Goal: Information Seeking & Learning: Compare options

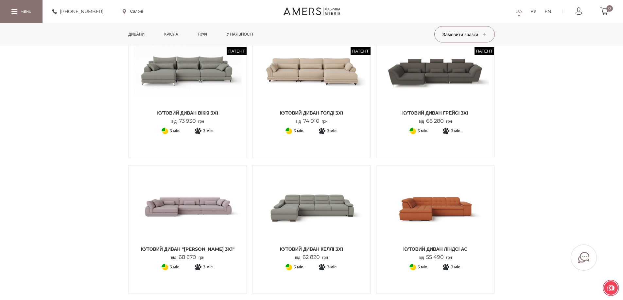
click at [133, 29] on link "Дивани" at bounding box center [137, 34] width 26 height 23
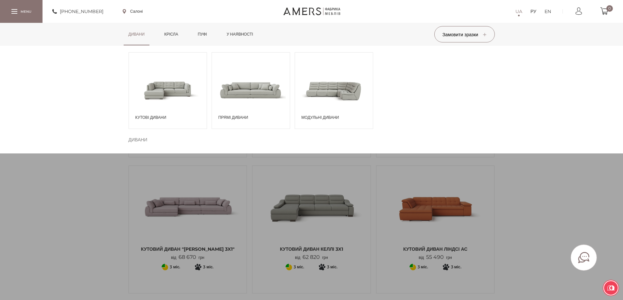
click at [307, 98] on span at bounding box center [334, 89] width 78 height 45
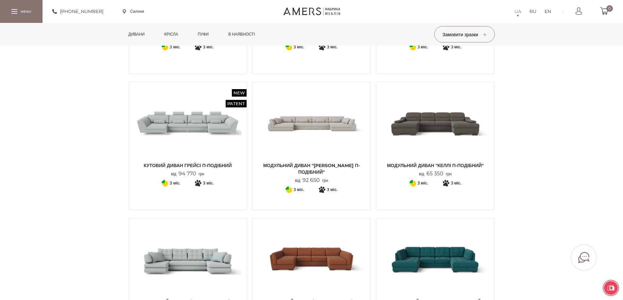
scroll to position [163, 0]
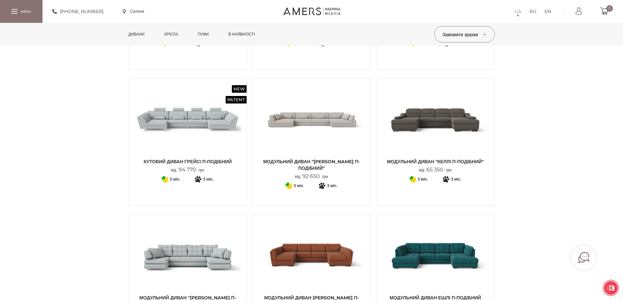
click at [318, 118] on img at bounding box center [311, 119] width 108 height 72
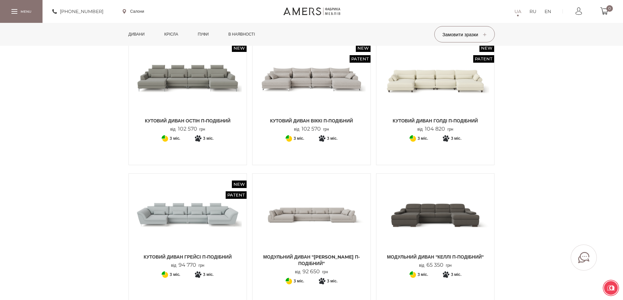
scroll to position [65, 0]
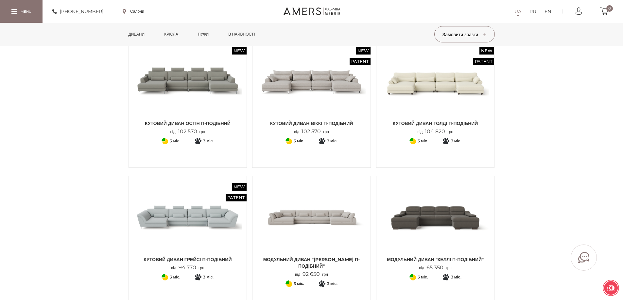
click at [214, 211] on img at bounding box center [188, 217] width 108 height 72
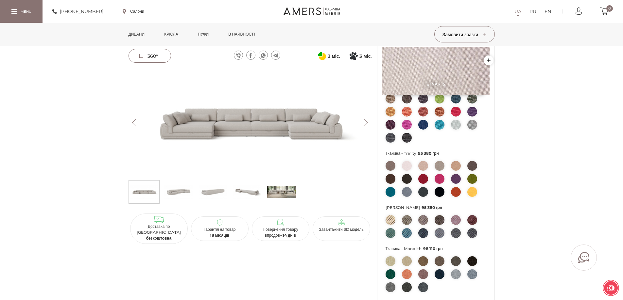
scroll to position [33, 0]
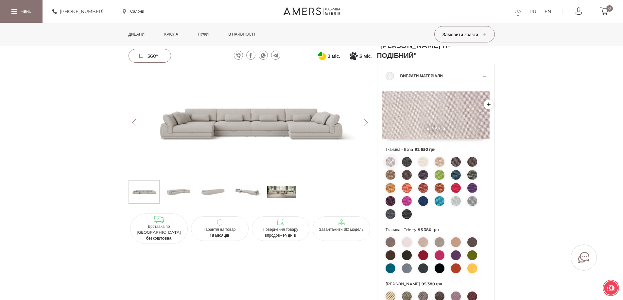
click at [221, 114] on img at bounding box center [249, 123] width 243 height 109
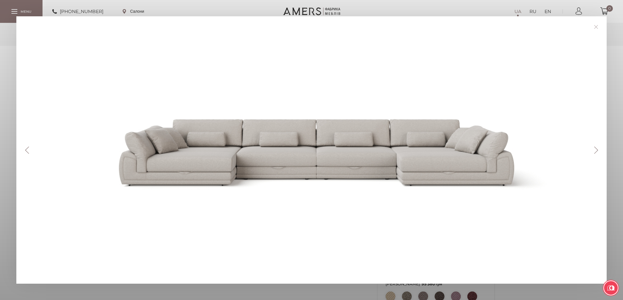
click at [597, 151] on button "Next" at bounding box center [595, 150] width 11 height 7
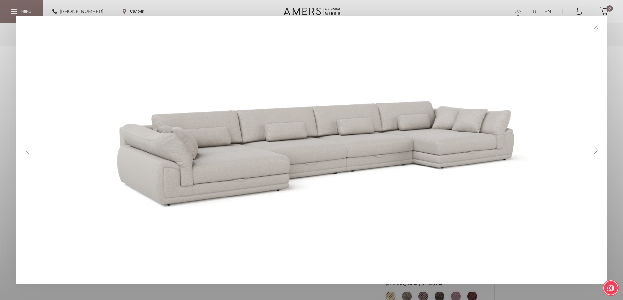
click at [597, 151] on button "Next" at bounding box center [595, 150] width 11 height 7
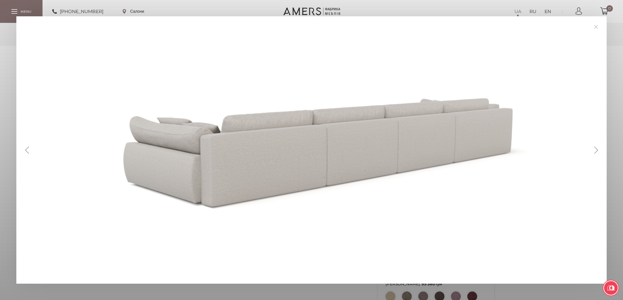
click at [597, 151] on button "Next" at bounding box center [595, 150] width 11 height 7
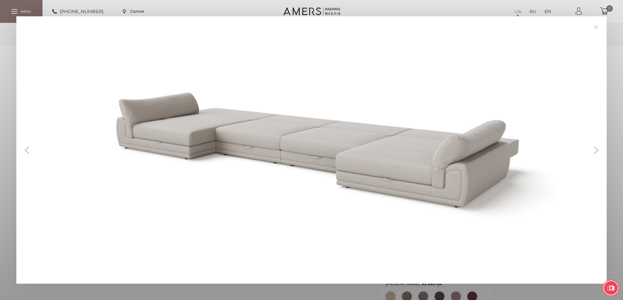
click at [597, 151] on button "Next" at bounding box center [595, 150] width 11 height 7
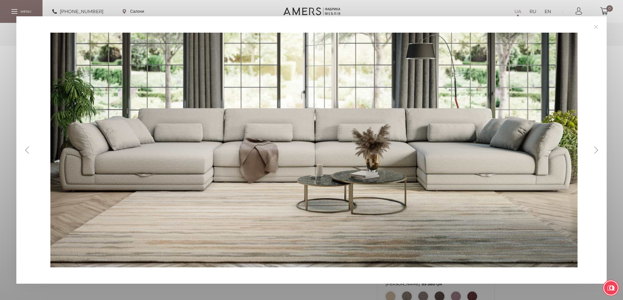
click at [596, 26] on link at bounding box center [596, 27] width 10 height 10
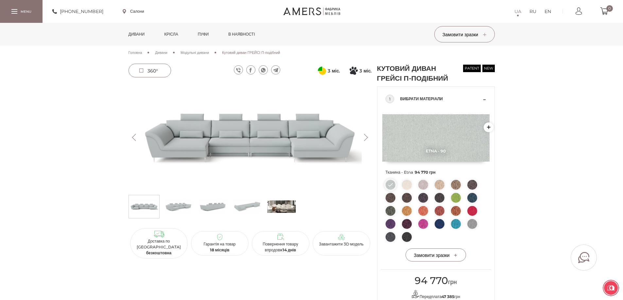
click at [365, 136] on button "Next" at bounding box center [365, 137] width 11 height 7
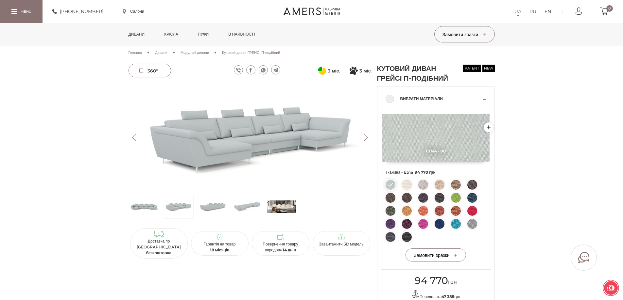
click at [365, 136] on button "Next" at bounding box center [365, 137] width 11 height 7
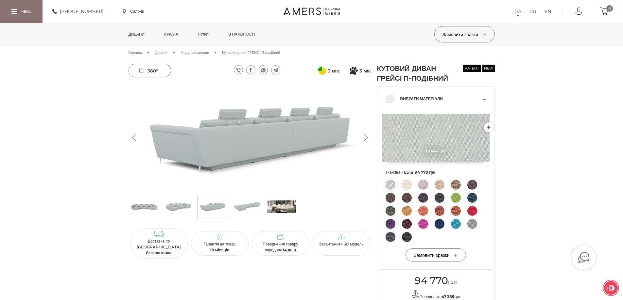
click at [365, 136] on button "Next" at bounding box center [365, 137] width 11 height 7
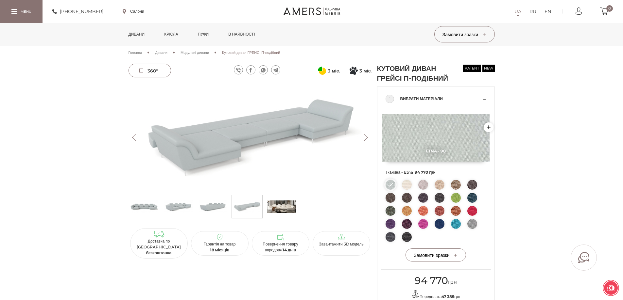
click at [365, 136] on button "Next" at bounding box center [365, 137] width 11 height 7
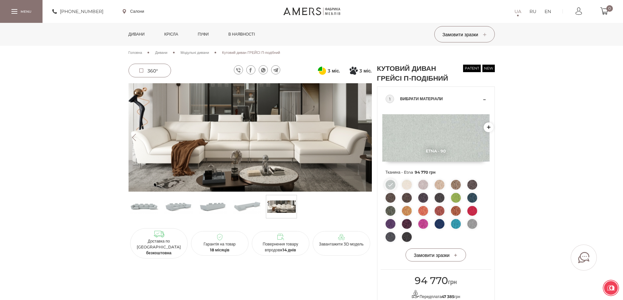
click at [365, 136] on button "Next" at bounding box center [365, 137] width 11 height 7
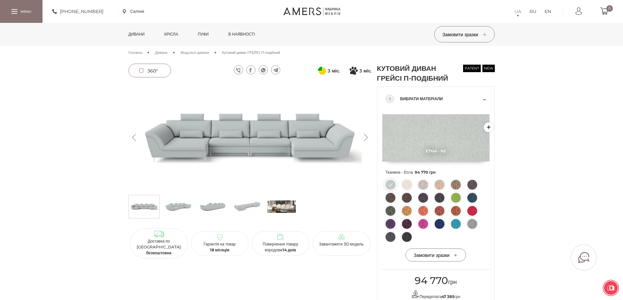
click at [141, 31] on link "Дивани" at bounding box center [137, 34] width 26 height 23
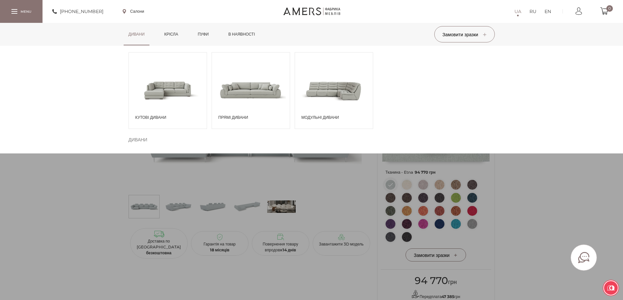
click at [246, 97] on span at bounding box center [251, 89] width 78 height 45
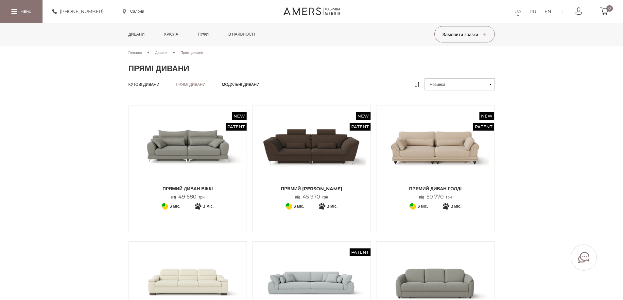
click at [139, 32] on link "Дивани" at bounding box center [137, 34] width 26 height 23
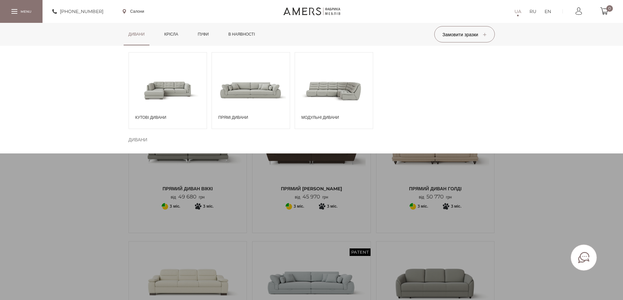
click at [360, 95] on span at bounding box center [334, 89] width 78 height 45
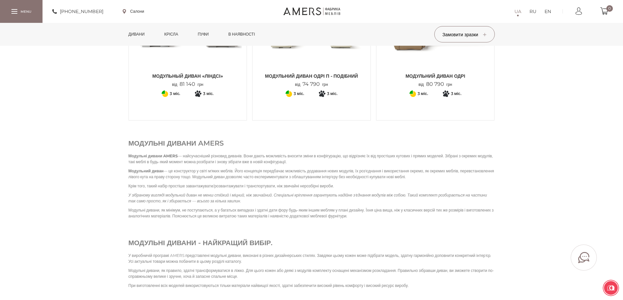
scroll to position [523, 0]
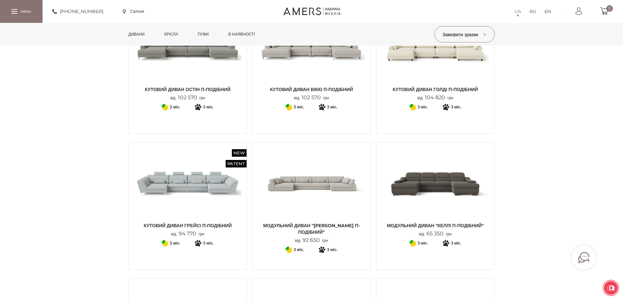
scroll to position [98, 0]
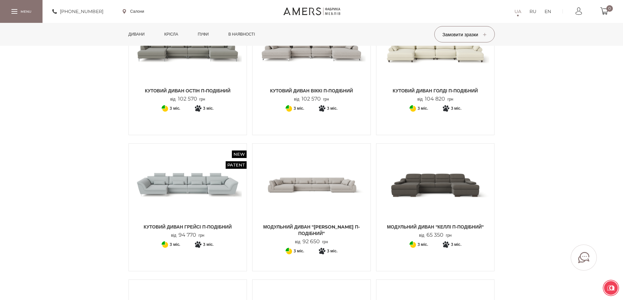
click at [315, 197] on img at bounding box center [311, 185] width 108 height 72
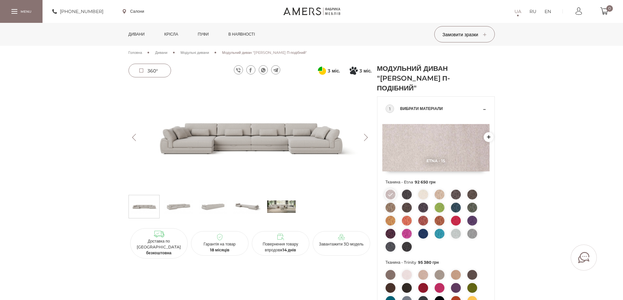
click at [261, 141] on img at bounding box center [249, 137] width 243 height 109
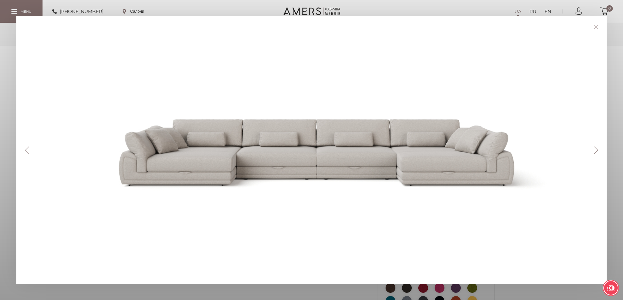
click at [598, 27] on link at bounding box center [596, 27] width 10 height 10
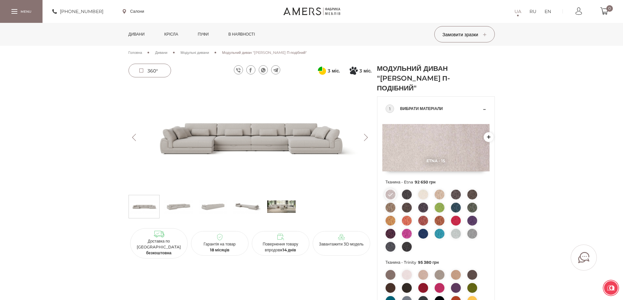
click at [175, 206] on img at bounding box center [178, 207] width 28 height 20
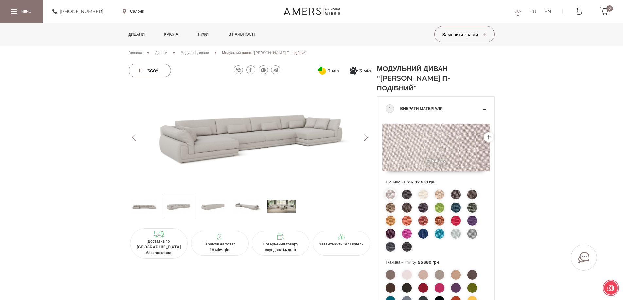
click at [244, 140] on img at bounding box center [249, 137] width 243 height 109
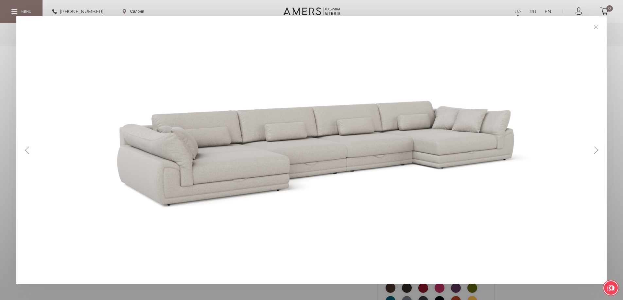
click at [600, 148] on button "Next" at bounding box center [595, 150] width 11 height 7
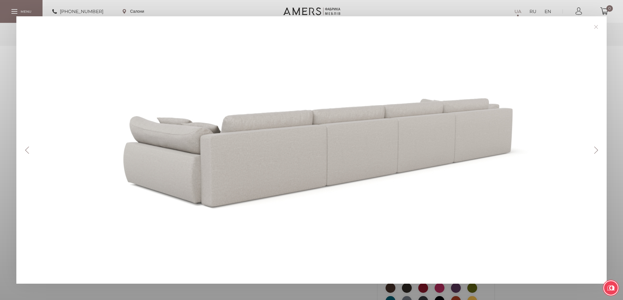
click at [600, 148] on button "Next" at bounding box center [595, 150] width 11 height 7
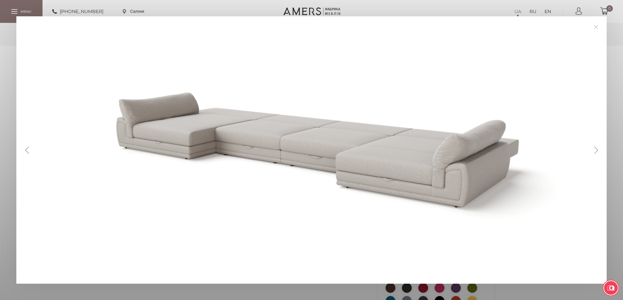
click at [600, 148] on button "Next" at bounding box center [595, 150] width 11 height 7
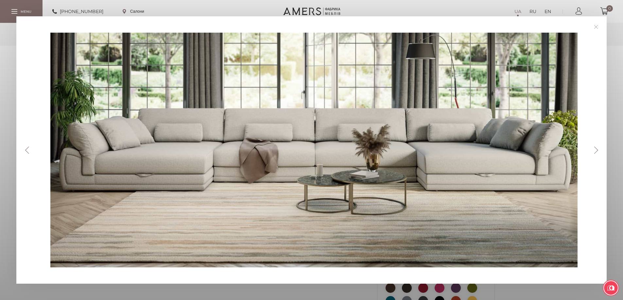
click at [600, 148] on button "Next" at bounding box center [595, 150] width 11 height 7
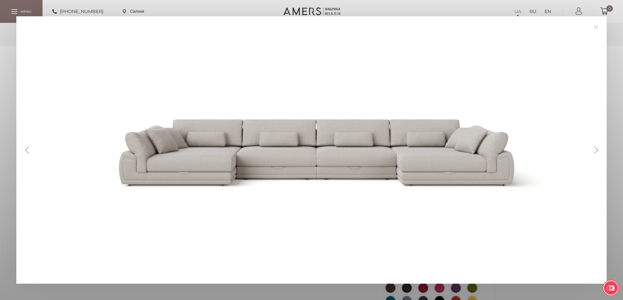
click at [600, 148] on button "Next" at bounding box center [595, 150] width 11 height 7
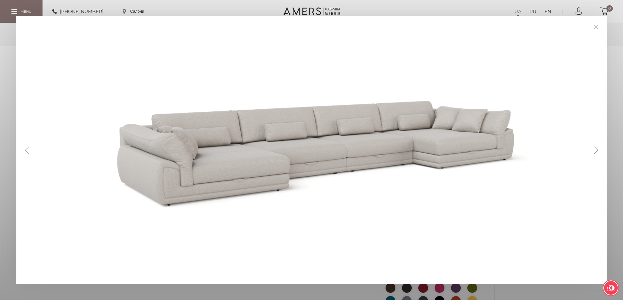
click at [600, 148] on button "Next" at bounding box center [595, 150] width 11 height 7
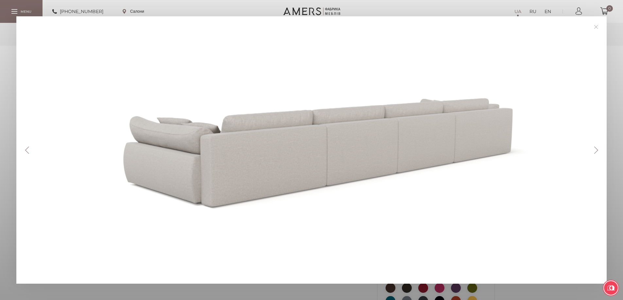
click at [596, 27] on link at bounding box center [596, 27] width 10 height 10
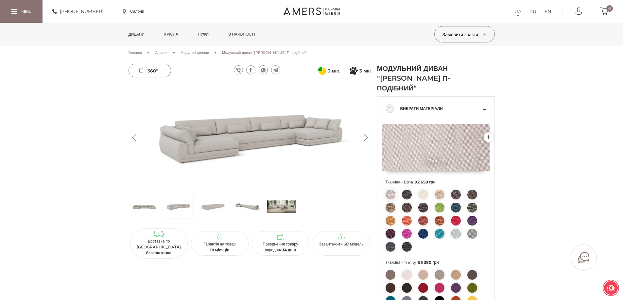
click at [141, 34] on link "Дивани" at bounding box center [137, 34] width 26 height 23
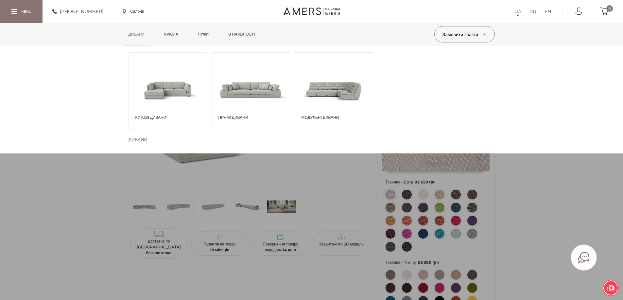
click at [228, 103] on span at bounding box center [251, 89] width 78 height 45
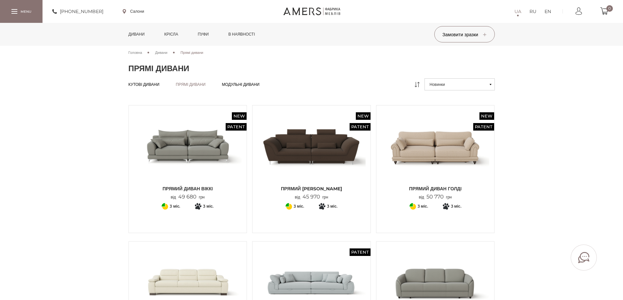
click at [138, 34] on link "Дивани" at bounding box center [137, 34] width 26 height 23
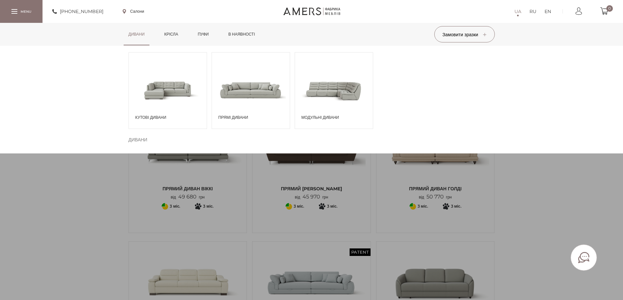
click at [346, 93] on span at bounding box center [334, 89] width 78 height 45
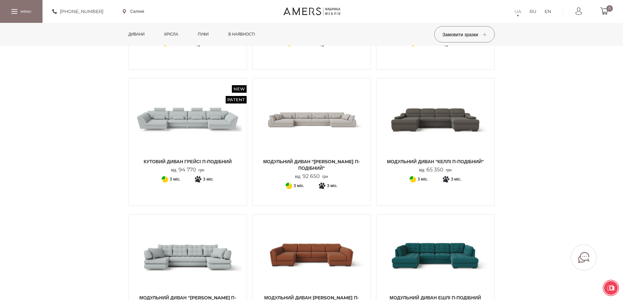
scroll to position [229, 0]
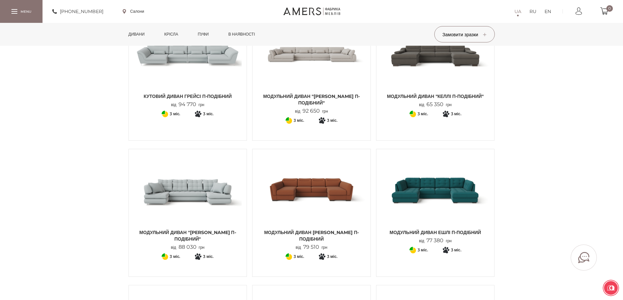
click at [434, 64] on img at bounding box center [435, 54] width 108 height 72
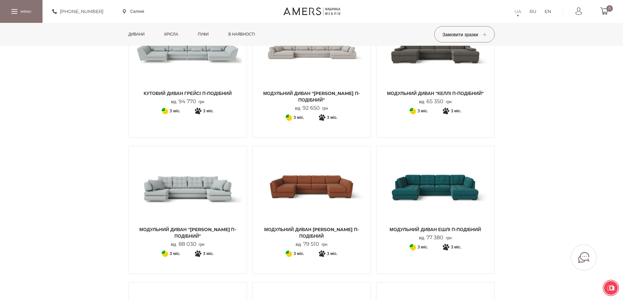
scroll to position [262, 0]
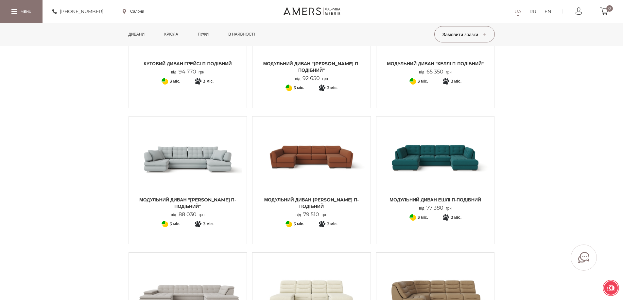
click at [433, 155] on img at bounding box center [435, 158] width 108 height 72
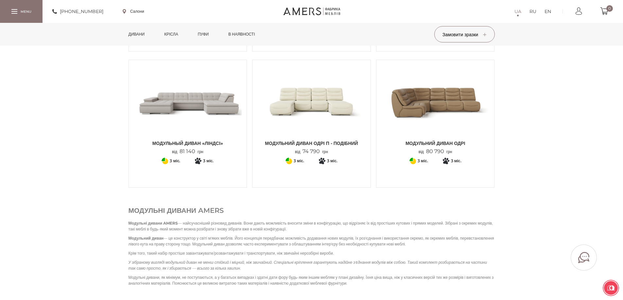
scroll to position [458, 0]
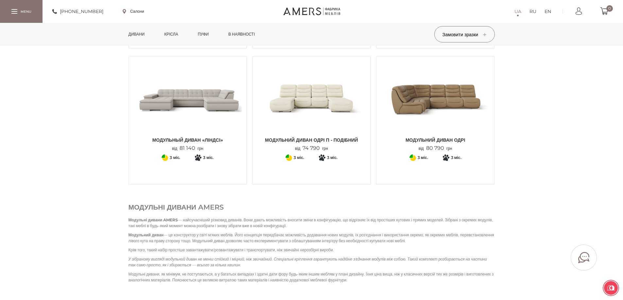
click at [203, 96] on img at bounding box center [188, 98] width 108 height 72
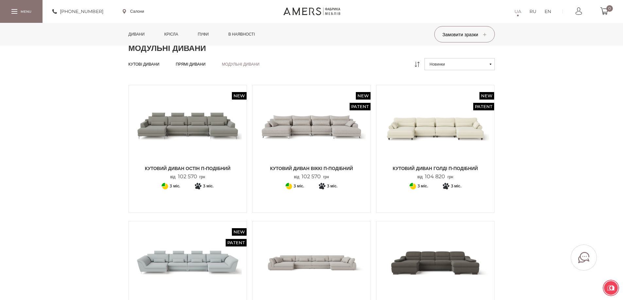
scroll to position [0, 0]
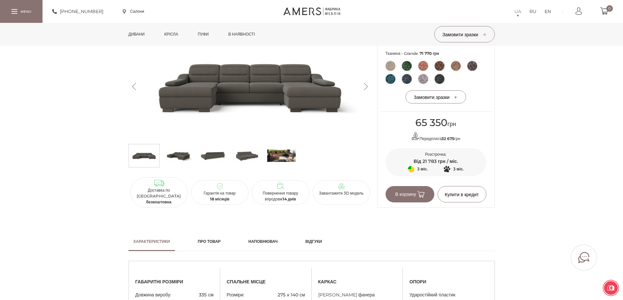
scroll to position [262, 0]
